Goal: Information Seeking & Learning: Learn about a topic

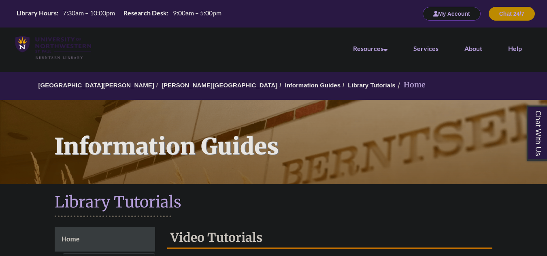
click at [459, 8] on button "My Account" at bounding box center [452, 14] width 58 height 14
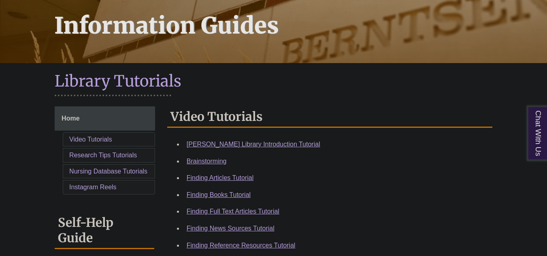
scroll to position [121, 0]
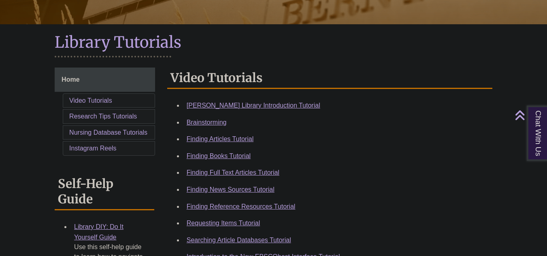
scroll to position [162, 0]
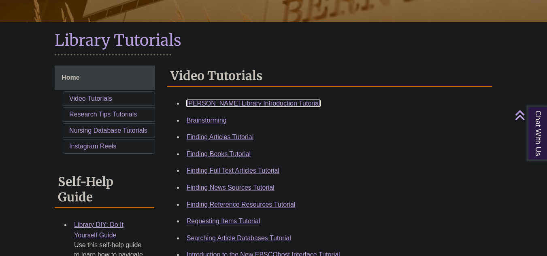
click at [256, 104] on link "Berntsen Library Introduction Tutorial" at bounding box center [254, 103] width 134 height 7
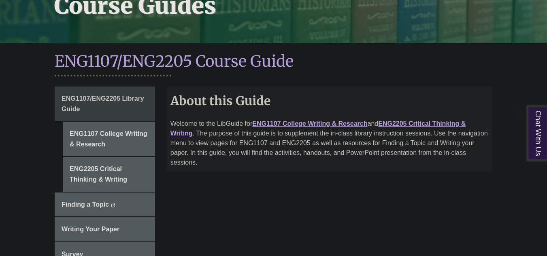
scroll to position [162, 0]
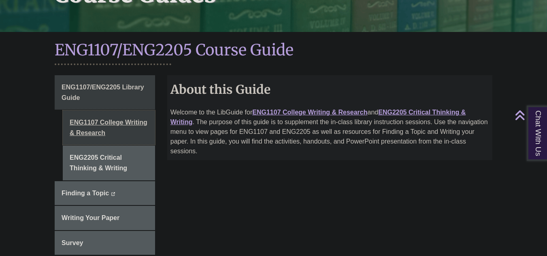
click at [115, 113] on link "ENG1107 College Writing & Research" at bounding box center [109, 127] width 92 height 34
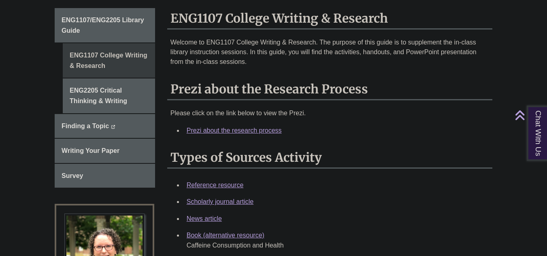
scroll to position [243, 0]
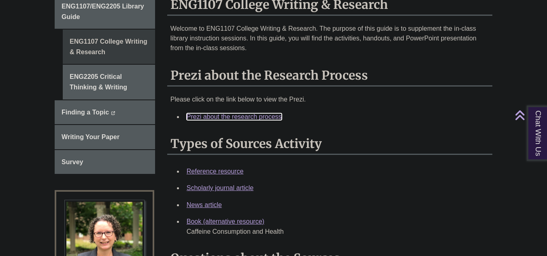
click at [244, 113] on link "Prezi about the research process" at bounding box center [234, 116] width 95 height 7
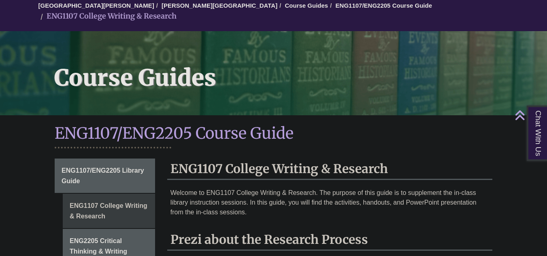
scroll to position [0, 0]
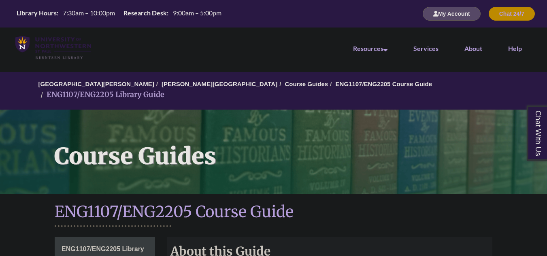
scroll to position [162, 0]
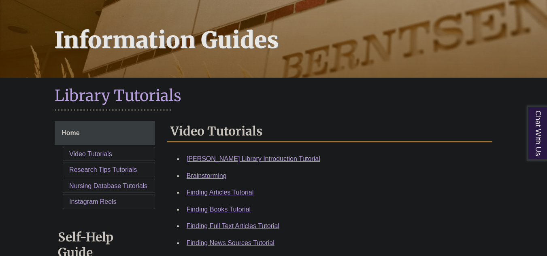
scroll to position [162, 0]
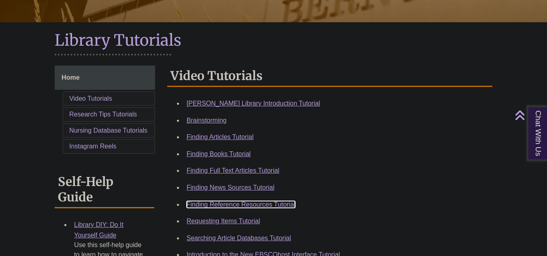
click at [285, 206] on link "Finding Reference Resources Tutorial" at bounding box center [241, 204] width 109 height 7
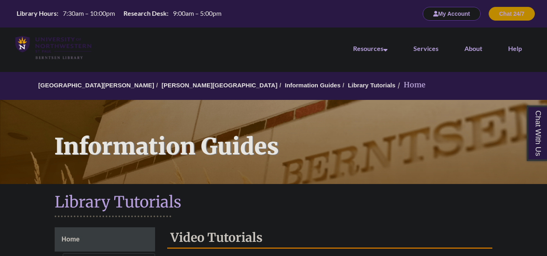
click at [449, 13] on button "My Account" at bounding box center [452, 14] width 58 height 14
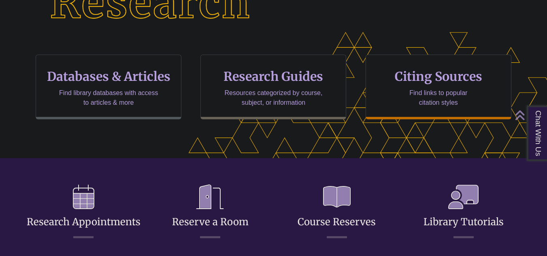
scroll to position [284, 478]
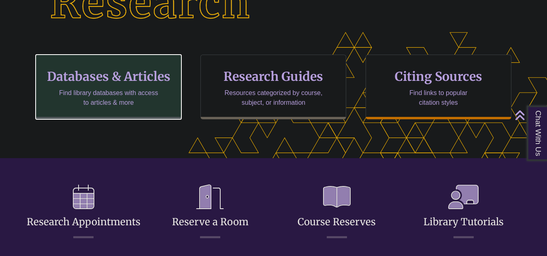
click at [80, 101] on p "Find library databases with access to articles & more" at bounding box center [109, 97] width 106 height 19
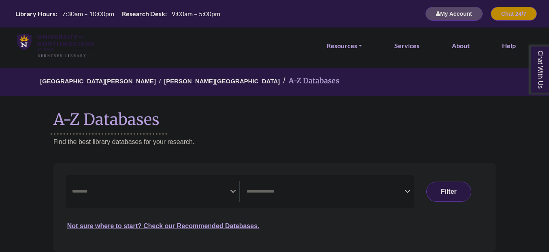
select select "Database Subject Filter"
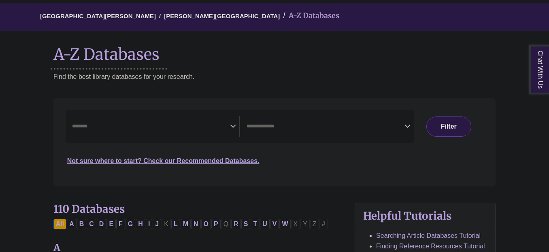
scroll to position [81, 0]
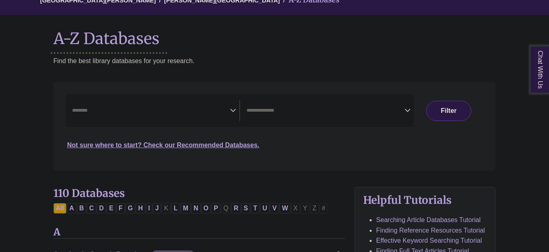
click at [304, 114] on textarea "Search" at bounding box center [325, 111] width 158 height 6
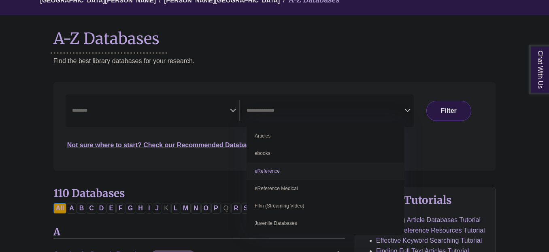
select select "*****"
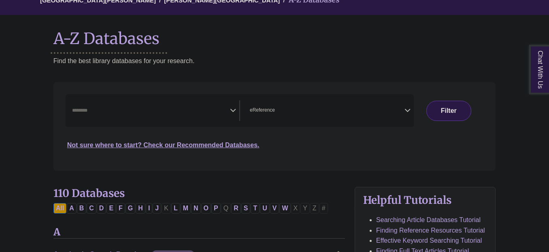
click at [164, 105] on span "Search filters" at bounding box center [151, 110] width 158 height 21
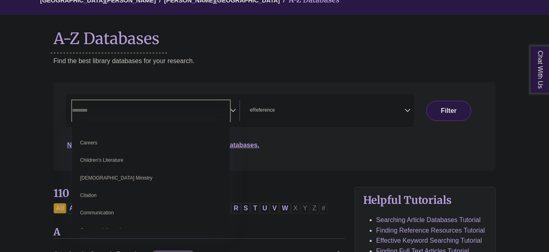
scroll to position [81, 0]
click at [353, 139] on div "Not sure where to start? Check our Recommended Databases." at bounding box center [222, 142] width 313 height 17
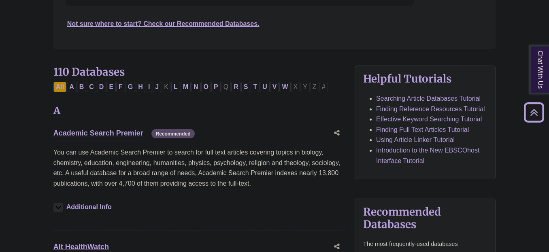
scroll to position [0, 0]
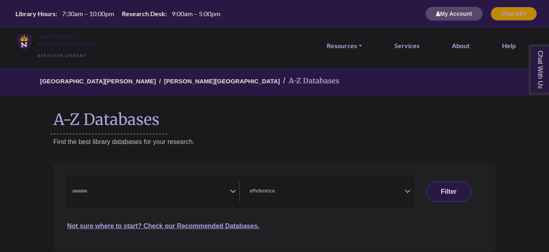
click at [172, 186] on span "Search filters" at bounding box center [151, 191] width 158 height 21
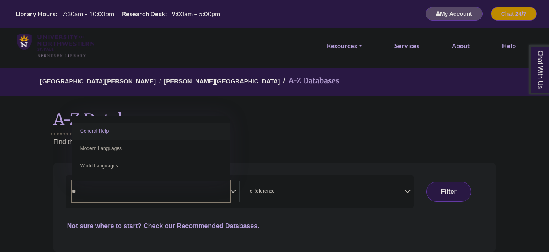
type textarea "**"
select select "*****"
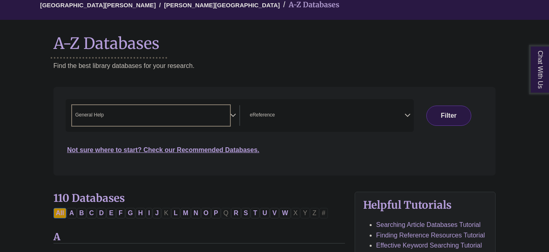
scroll to position [81, 0]
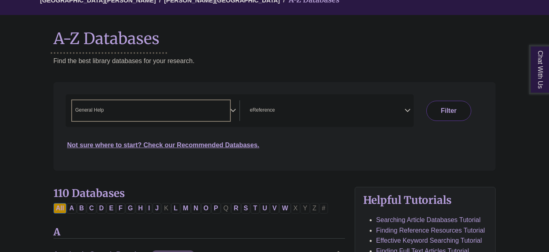
click at [445, 114] on button "Filter" at bounding box center [448, 111] width 45 height 20
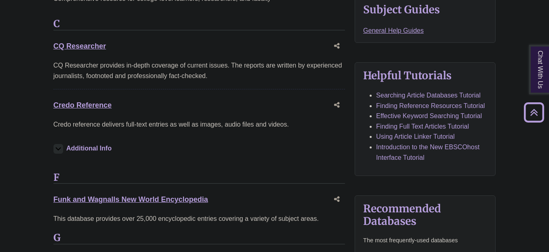
scroll to position [364, 0]
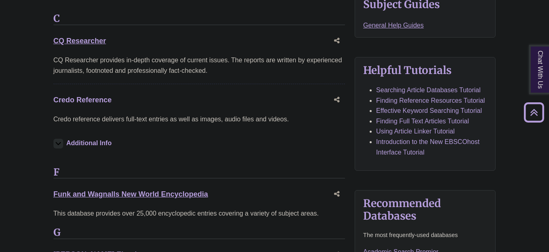
click at [85, 102] on link "Credo Reference This link opens in a new window" at bounding box center [82, 100] width 58 height 8
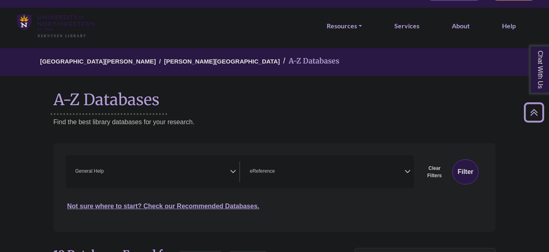
scroll to position [0, 0]
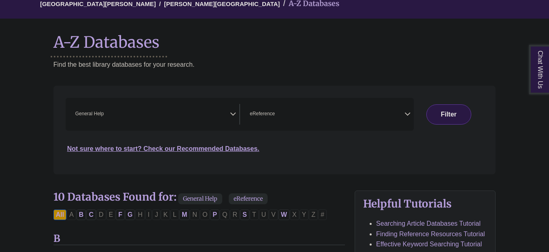
scroll to position [81, 0]
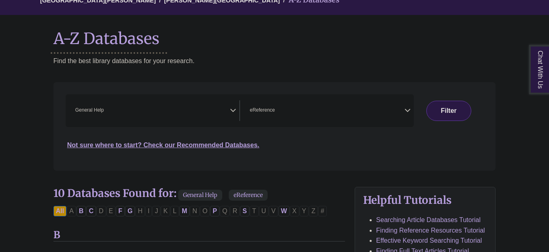
select select "Database Subject Filter"
select select "Database Types Filter"
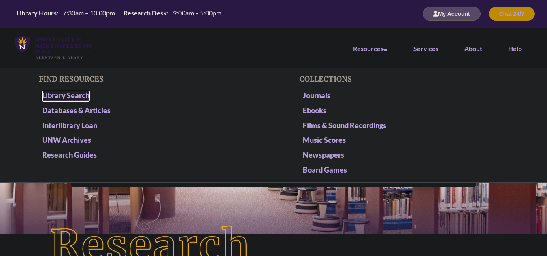
click at [84, 97] on link "Library Search" at bounding box center [65, 96] width 47 height 10
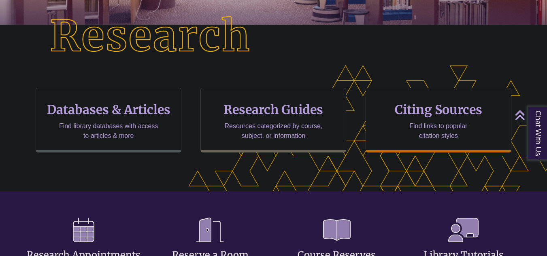
scroll to position [284, 478]
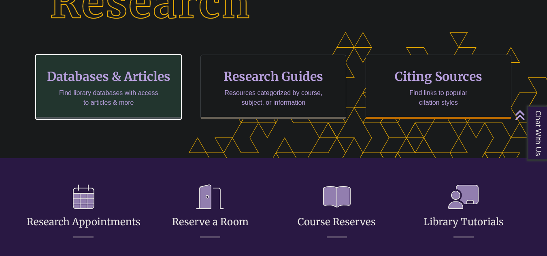
click at [101, 99] on p "Find library databases with access to articles & more" at bounding box center [109, 97] width 106 height 19
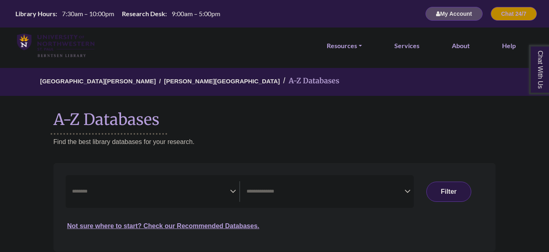
select select "Database Subject Filter"
select select "Database Types Filter"
select select "Database Subject Filter"
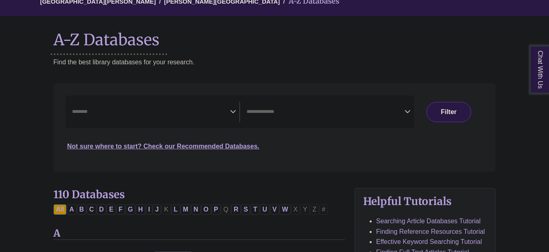
scroll to position [81, 0]
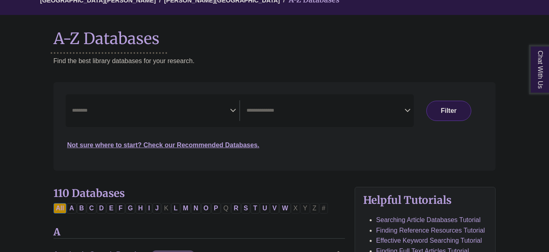
click at [365, 103] on span "Search filters" at bounding box center [325, 110] width 158 height 21
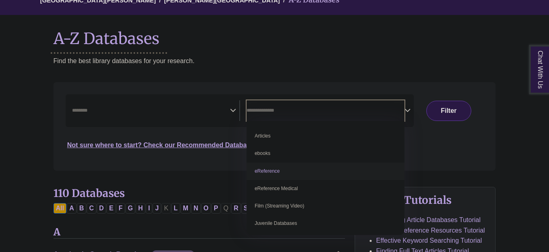
select select "*****"
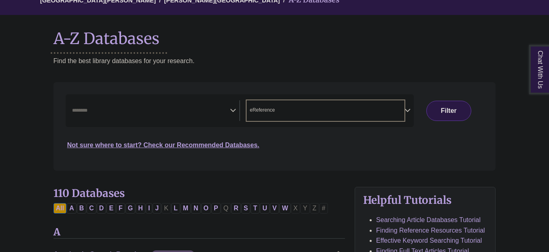
scroll to position [15, 0]
click at [465, 100] on div "Clear Filters Filter" at bounding box center [449, 110] width 70 height 33
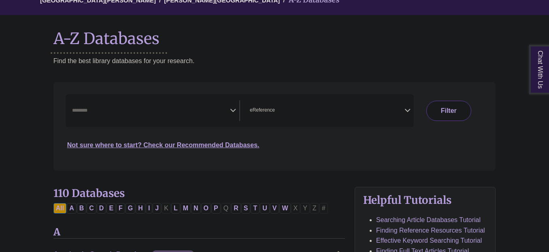
click at [456, 109] on button "Filter" at bounding box center [448, 111] width 45 height 20
select select "Database Subject Filter"
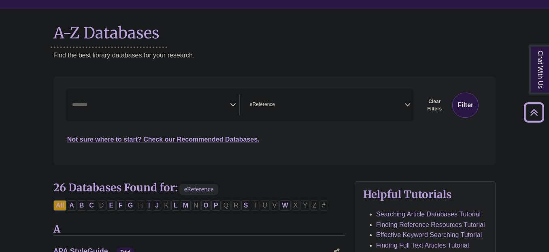
scroll to position [81, 0]
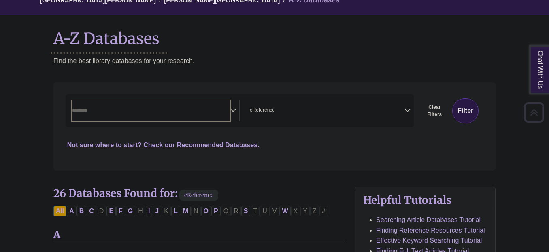
click at [170, 105] on span "Search filters" at bounding box center [151, 110] width 158 height 21
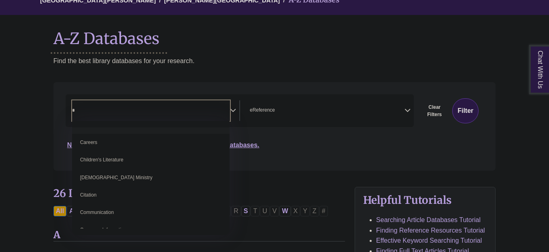
scroll to position [0, 0]
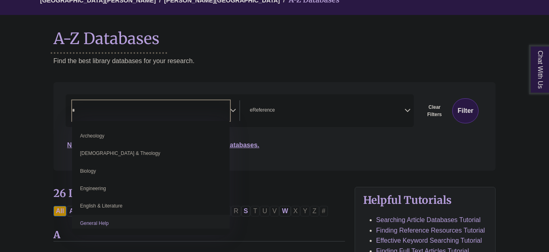
type textarea "*"
select select "*****"
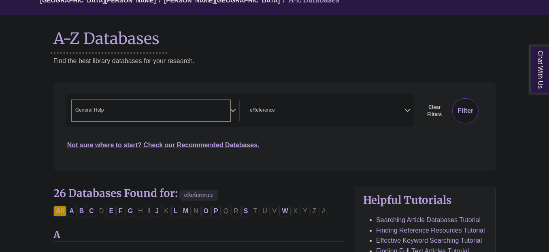
click at [461, 112] on button "Filter" at bounding box center [465, 110] width 26 height 25
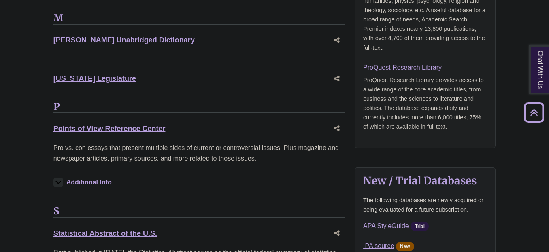
scroll to position [648, 0]
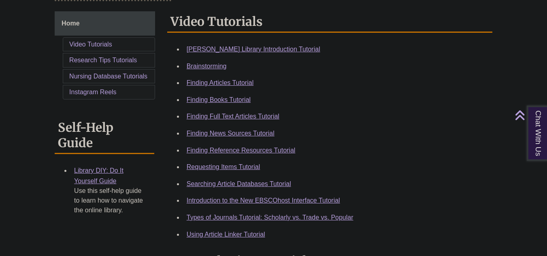
scroll to position [202, 0]
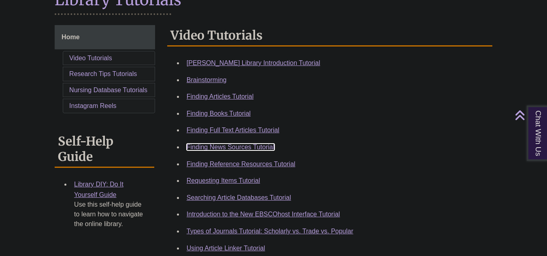
click at [255, 148] on link "Finding News Sources Tutorial" at bounding box center [231, 147] width 88 height 7
